Goal: Task Accomplishment & Management: Complete application form

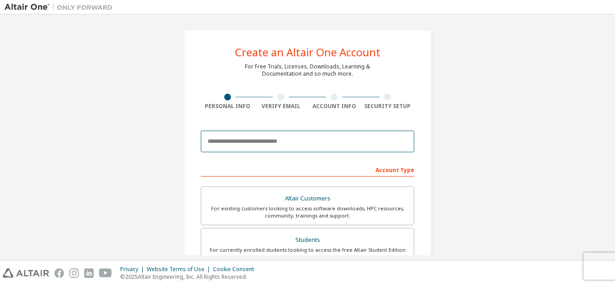
click at [303, 134] on input "email" at bounding box center [307, 141] width 213 height 22
click at [302, 134] on input "*" at bounding box center [307, 141] width 213 height 22
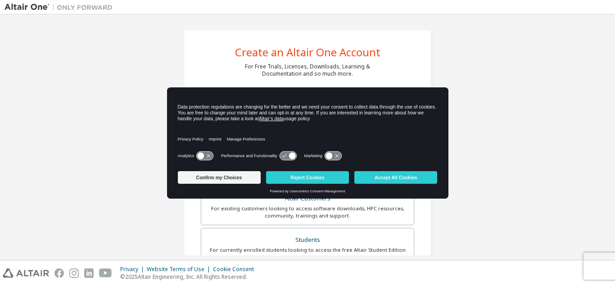
click at [154, 126] on div "Create an Altair One Account For Free Trials, Licenses, Downloads, Learning & D…" at bounding box center [307, 257] width 606 height 477
click at [273, 175] on button "Reject Cookies" at bounding box center [307, 177] width 83 height 13
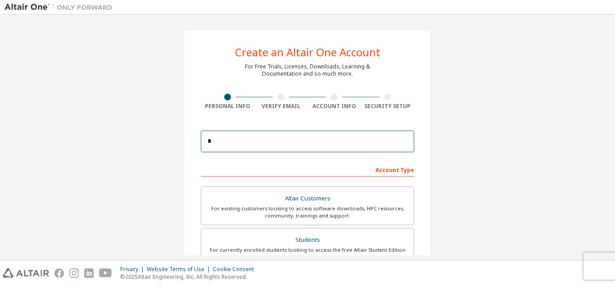
click at [253, 143] on input "*" at bounding box center [307, 141] width 213 height 22
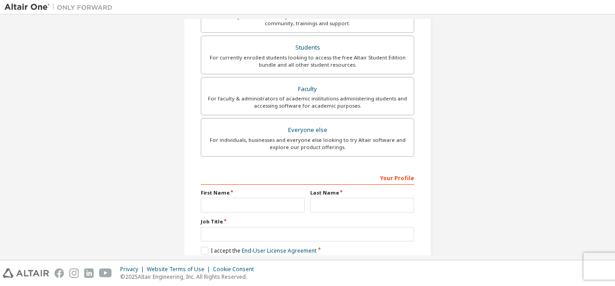
scroll to position [241, 0]
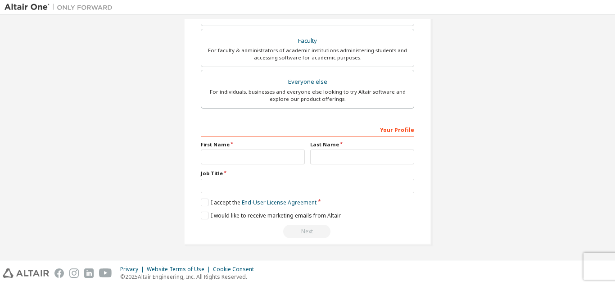
type input "**********"
click at [269, 162] on input "text" at bounding box center [253, 156] width 104 height 15
type input "*"
click at [269, 162] on input "*" at bounding box center [253, 156] width 104 height 15
type input "**********"
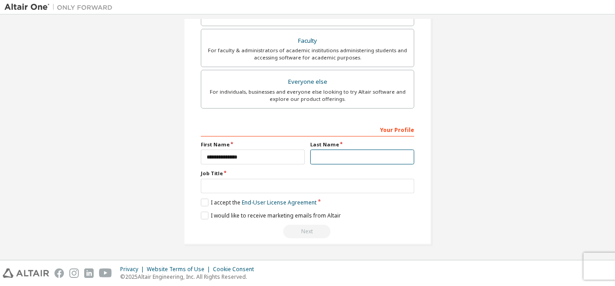
click at [339, 157] on input "text" at bounding box center [362, 156] width 104 height 15
type input "******"
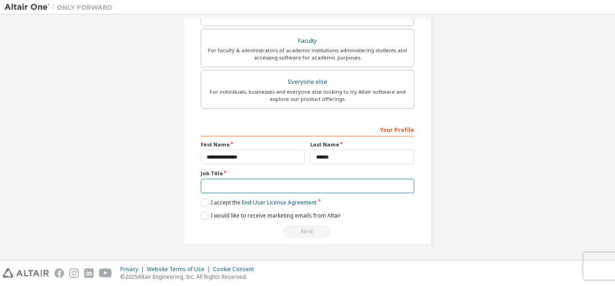
click at [311, 184] on input "text" at bounding box center [307, 186] width 213 height 15
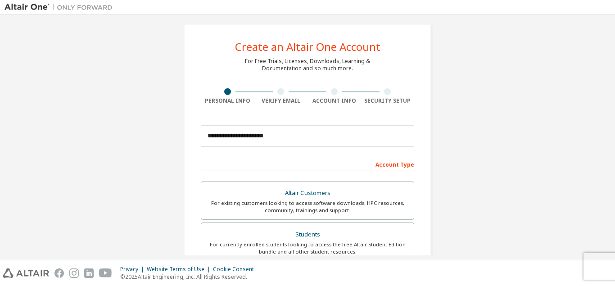
scroll to position [5, 0]
click at [308, 225] on label "Students For currently enrolled students looking to access the free Altair Stud…" at bounding box center [307, 242] width 213 height 39
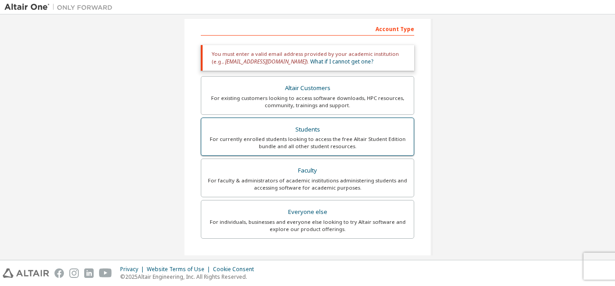
scroll to position [140, 0]
click at [328, 149] on div "For currently enrolled students looking to access the free Altair Student Editi…" at bounding box center [308, 143] width 202 height 14
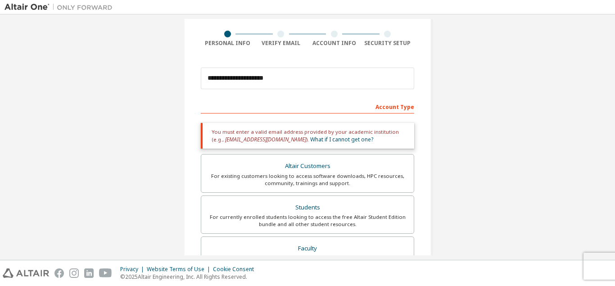
scroll to position [62, 0]
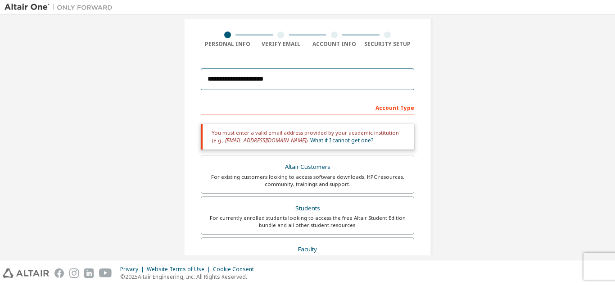
click at [332, 80] on input "**********" at bounding box center [307, 79] width 213 height 22
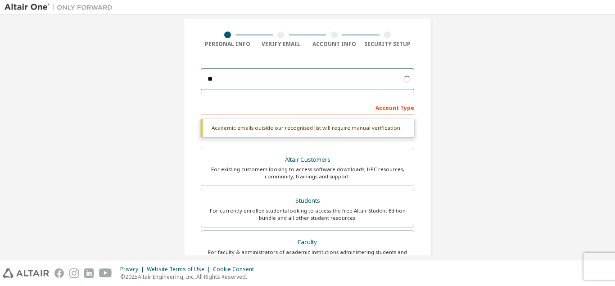
type input "*"
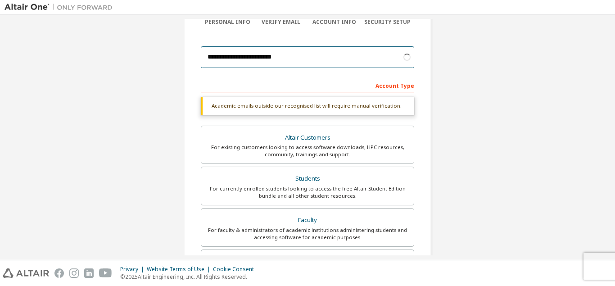
scroll to position [0, 0]
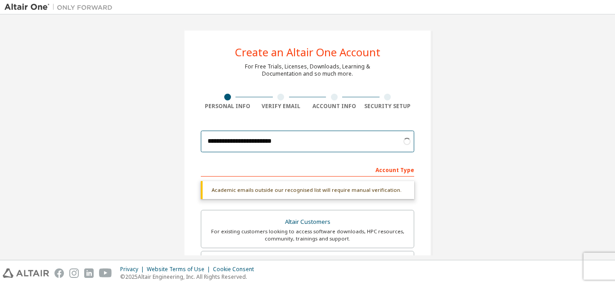
click at [300, 143] on input "**********" at bounding box center [307, 141] width 213 height 22
type input "**********"
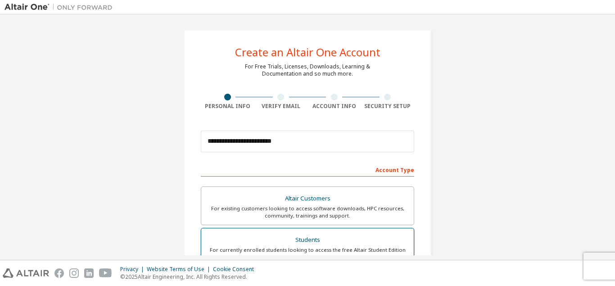
click at [348, 252] on div "For currently enrolled students looking to access the free Altair Student Editi…" at bounding box center [308, 253] width 202 height 14
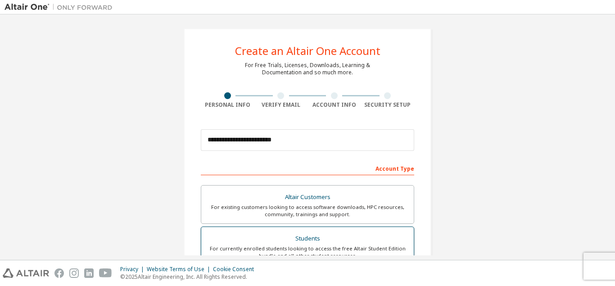
scroll to position [4, 0]
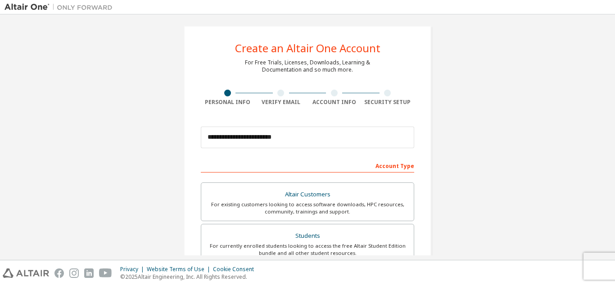
click at [282, 91] on div at bounding box center [280, 93] width 7 height 7
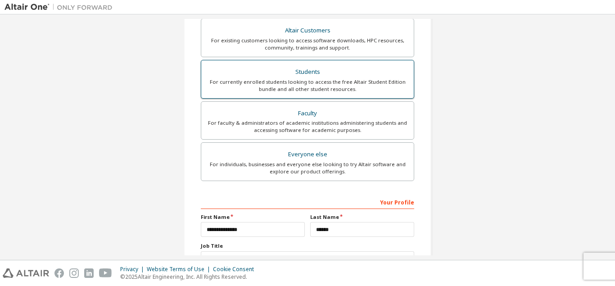
scroll to position [219, 0]
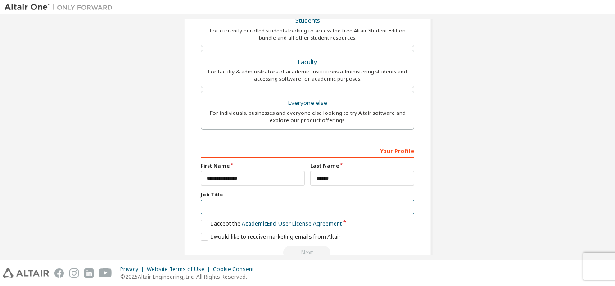
click at [316, 208] on input "text" at bounding box center [307, 207] width 213 height 15
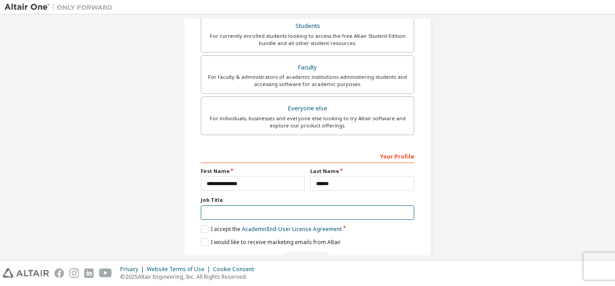
scroll to position [241, 0]
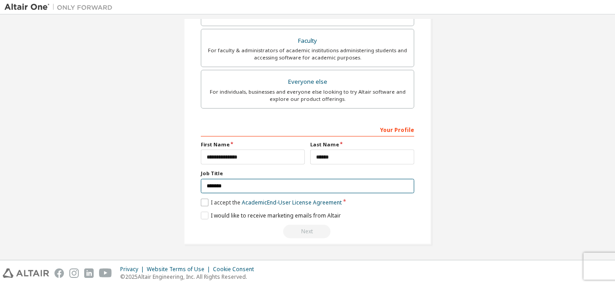
type input "*******"
click at [207, 201] on label "I accept the Academic End-User License Agreement" at bounding box center [271, 202] width 141 height 8
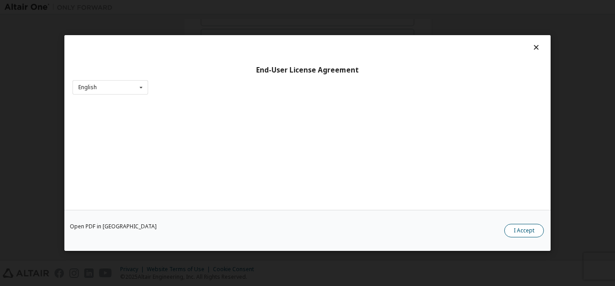
click at [513, 229] on button "I Accept" at bounding box center [524, 230] width 40 height 13
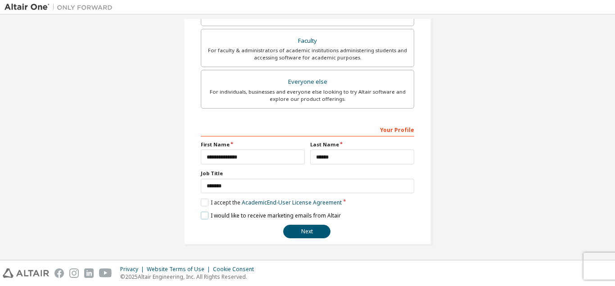
click at [207, 212] on label "I would like to receive marketing emails from Altair" at bounding box center [271, 215] width 140 height 8
click at [301, 227] on button "Next" at bounding box center [306, 231] width 47 height 13
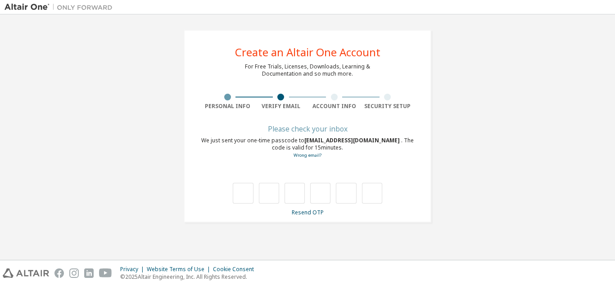
scroll to position [0, 0]
type input "*"
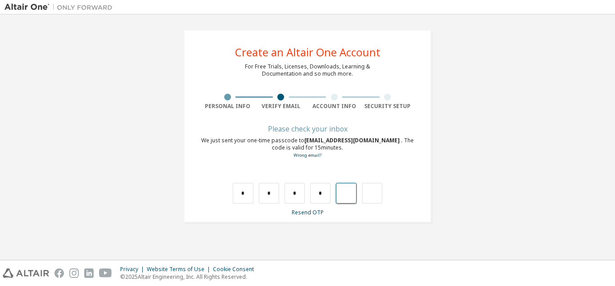
type input "*"
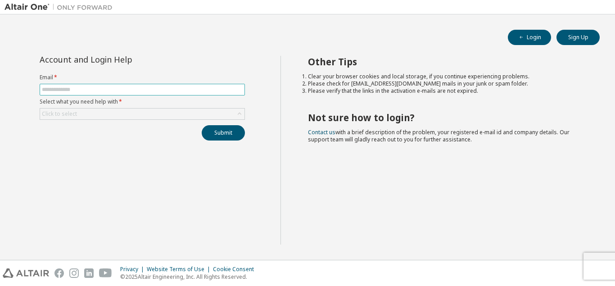
click at [196, 88] on input "text" at bounding box center [142, 89] width 201 height 7
click at [192, 105] on label "Select what you need help with *" at bounding box center [142, 101] width 205 height 7
click at [192, 107] on form "Email * Select what you need help with * Click to select" at bounding box center [142, 97] width 205 height 46
click at [192, 111] on div "Click to select" at bounding box center [142, 113] width 204 height 11
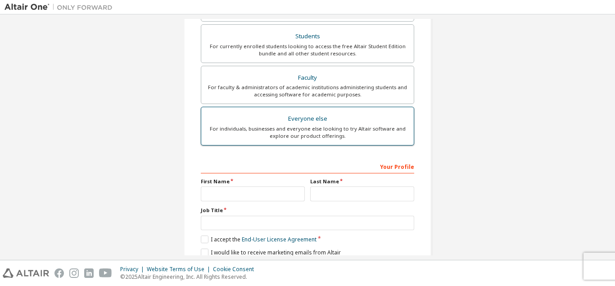
scroll to position [204, 0]
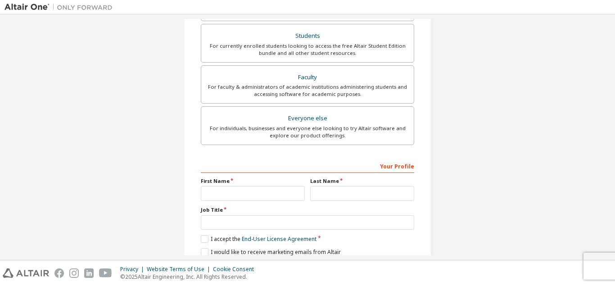
type input "**********"
drag, startPoint x: 250, startPoint y: 204, endPoint x: 250, endPoint y: 197, distance: 7.7
click at [250, 197] on div "Your Profile First Name Last Name Job Title Please provide State/Province to he…" at bounding box center [307, 216] width 213 height 117
click at [250, 197] on input "text" at bounding box center [253, 193] width 104 height 15
type input "**********"
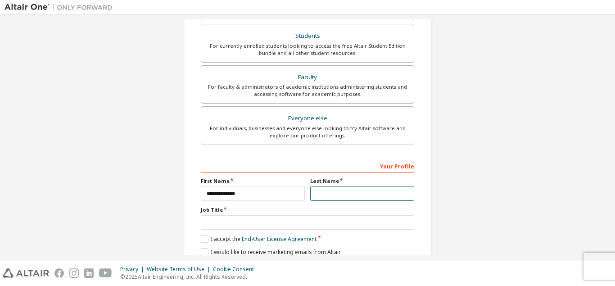
click at [335, 198] on input "text" at bounding box center [362, 193] width 104 height 15
type input "******"
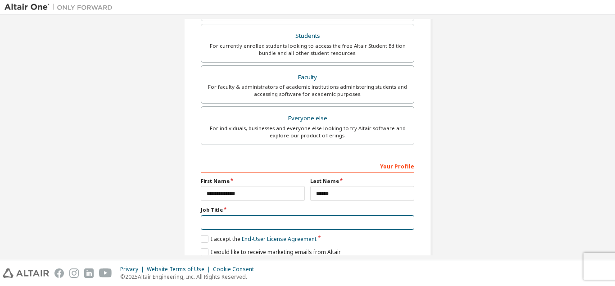
click at [319, 217] on input "text" at bounding box center [307, 222] width 213 height 15
type input "*******"
click at [210, 241] on label "I accept the End-User License Agreement" at bounding box center [259, 239] width 116 height 8
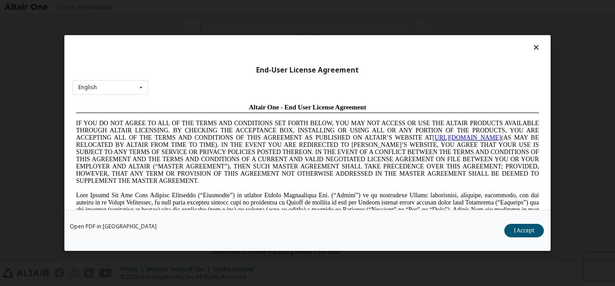
scroll to position [0, 0]
click at [513, 225] on button "I Accept" at bounding box center [524, 230] width 40 height 13
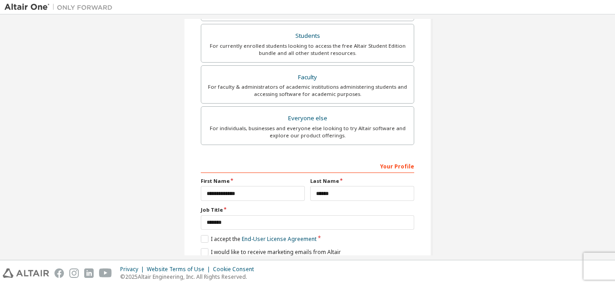
scroll to position [241, 0]
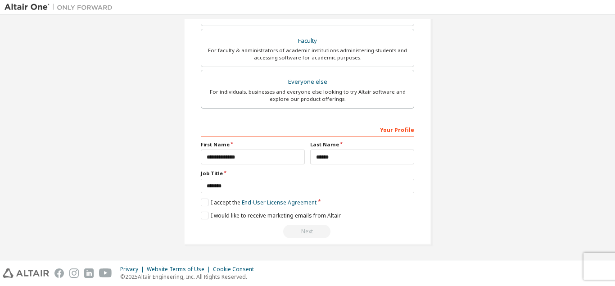
click at [205, 210] on div "**********" at bounding box center [307, 180] width 213 height 117
click at [205, 217] on label "I would like to receive marketing emails from Altair" at bounding box center [271, 215] width 140 height 8
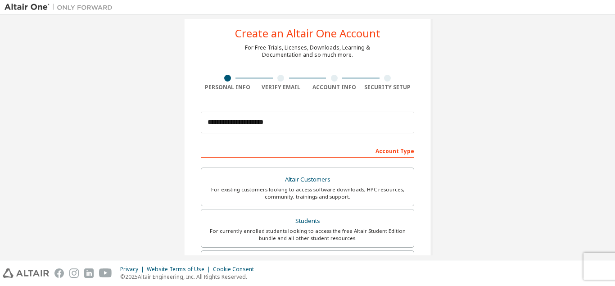
scroll to position [67, 0]
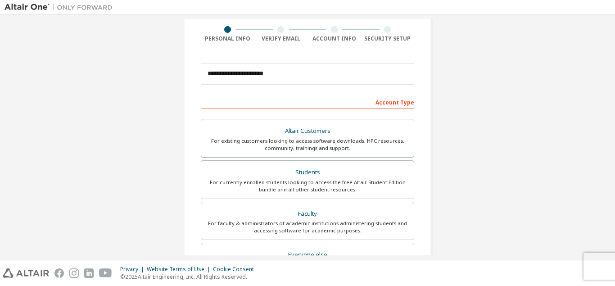
click at [247, 185] on div "For currently enrolled students looking to access the free Altair Student Editi…" at bounding box center [308, 186] width 202 height 14
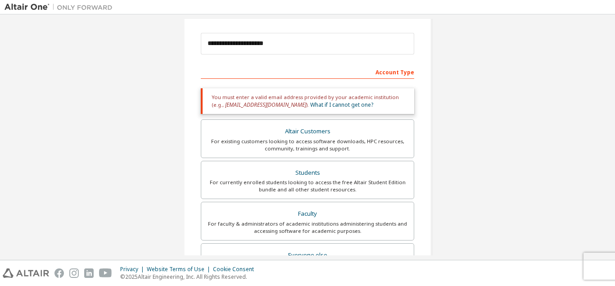
scroll to position [271, 0]
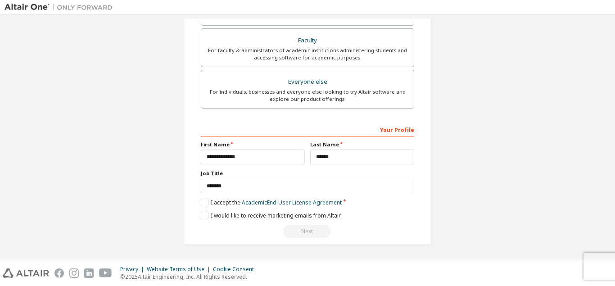
click at [266, 220] on div "**********" at bounding box center [307, 180] width 213 height 117
click at [205, 205] on label "I accept the Academic End-User License Agreement" at bounding box center [271, 202] width 141 height 8
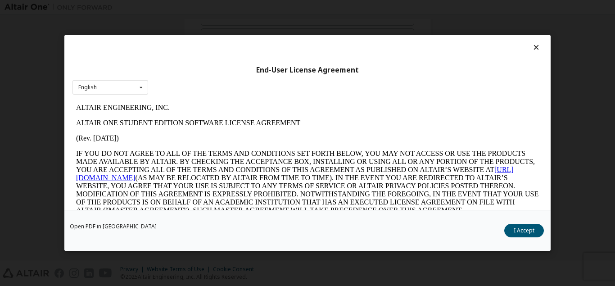
scroll to position [0, 0]
click at [513, 227] on button "I Accept" at bounding box center [524, 230] width 40 height 13
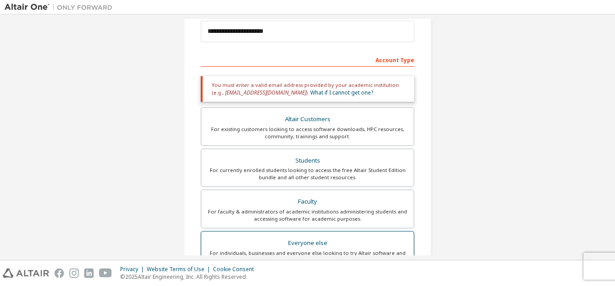
scroll to position [109, 0]
click at [326, 92] on link "What if I cannot get one?" at bounding box center [341, 93] width 63 height 8
